Goal: Navigation & Orientation: Understand site structure

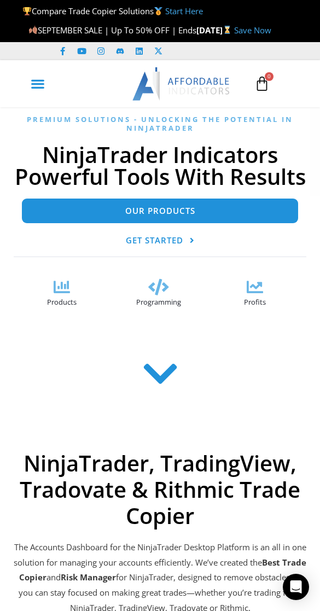
click at [40, 91] on icon "Menu Toggle" at bounding box center [38, 84] width 14 height 14
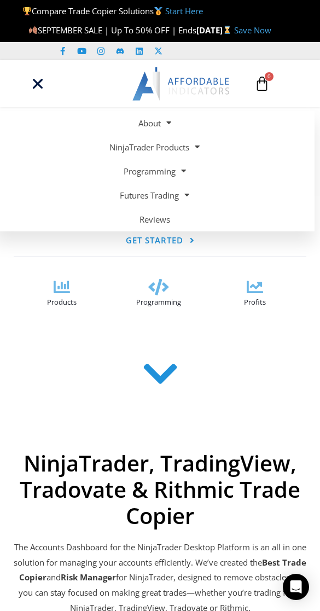
click at [256, 91] on icon at bounding box center [262, 83] width 15 height 15
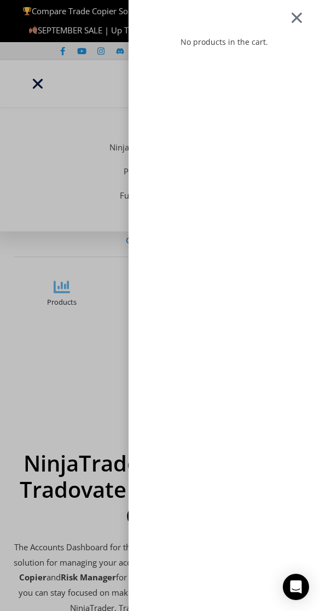
click at [304, 18] on div at bounding box center [297, 17] width 14 height 13
